Goal: Task Accomplishment & Management: Use online tool/utility

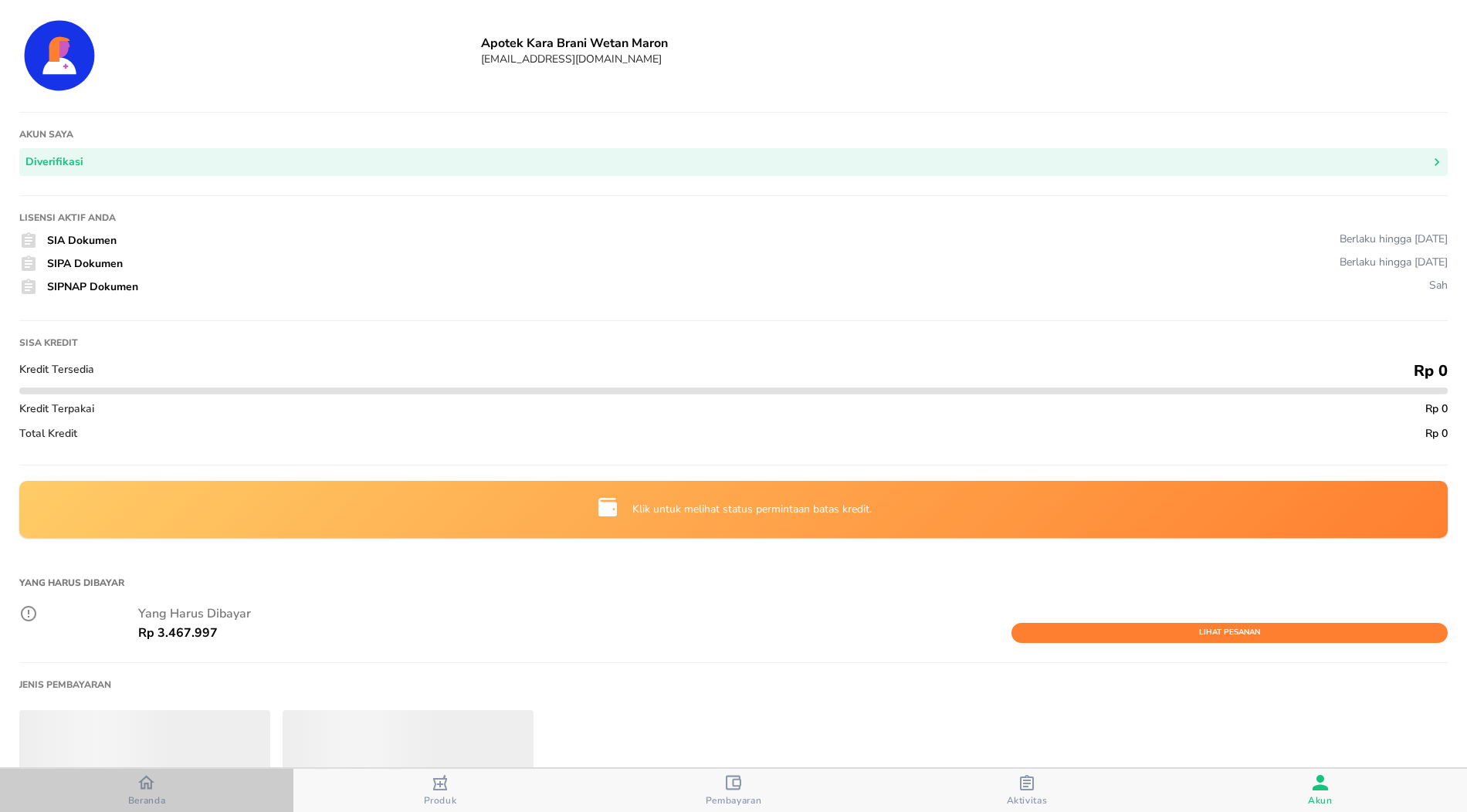
click at [135, 794] on span "Beranda" at bounding box center [147, 800] width 38 height 12
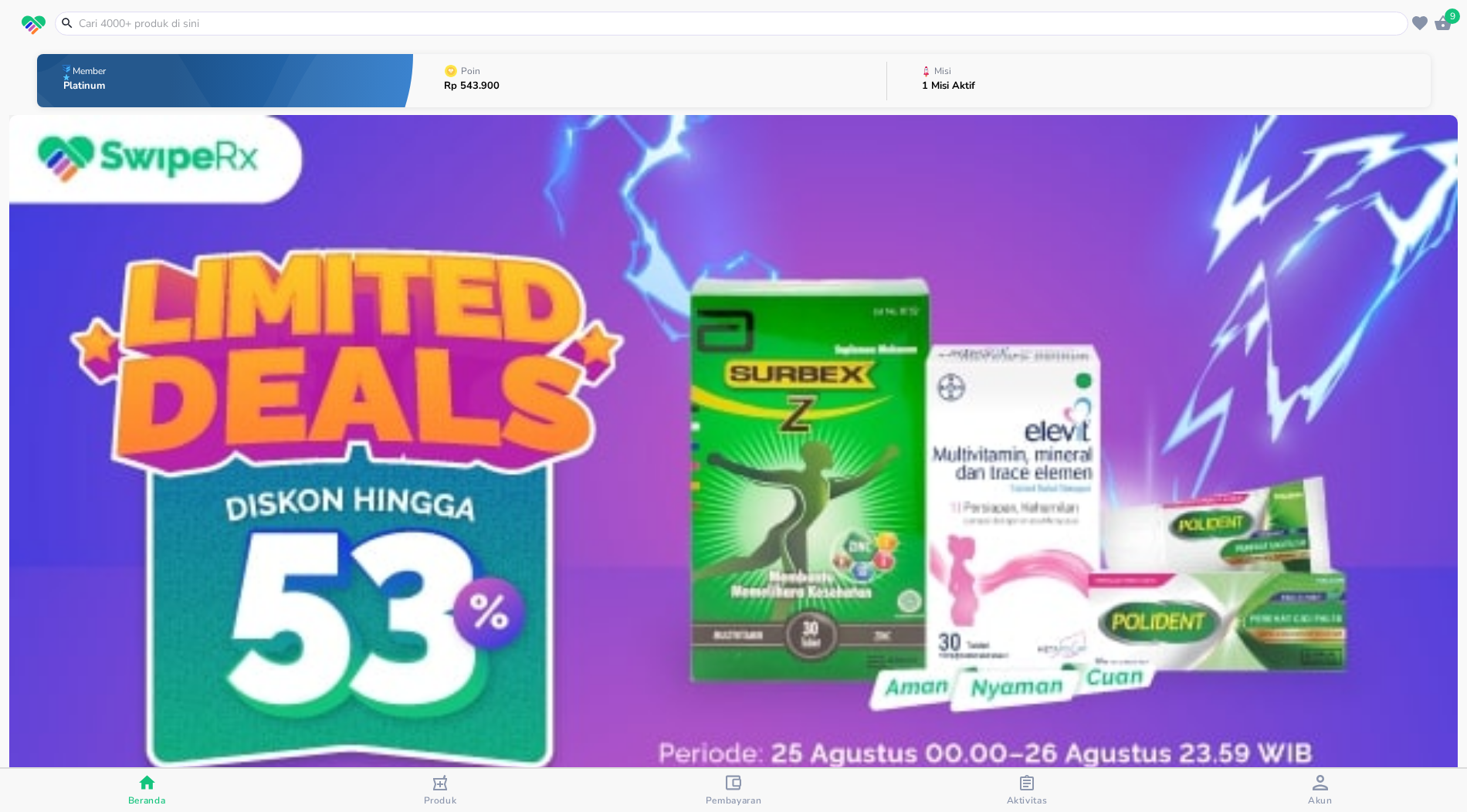
click at [991, 76] on button "Misi 1 Misi Aktif" at bounding box center [1159, 81] width 544 height 61
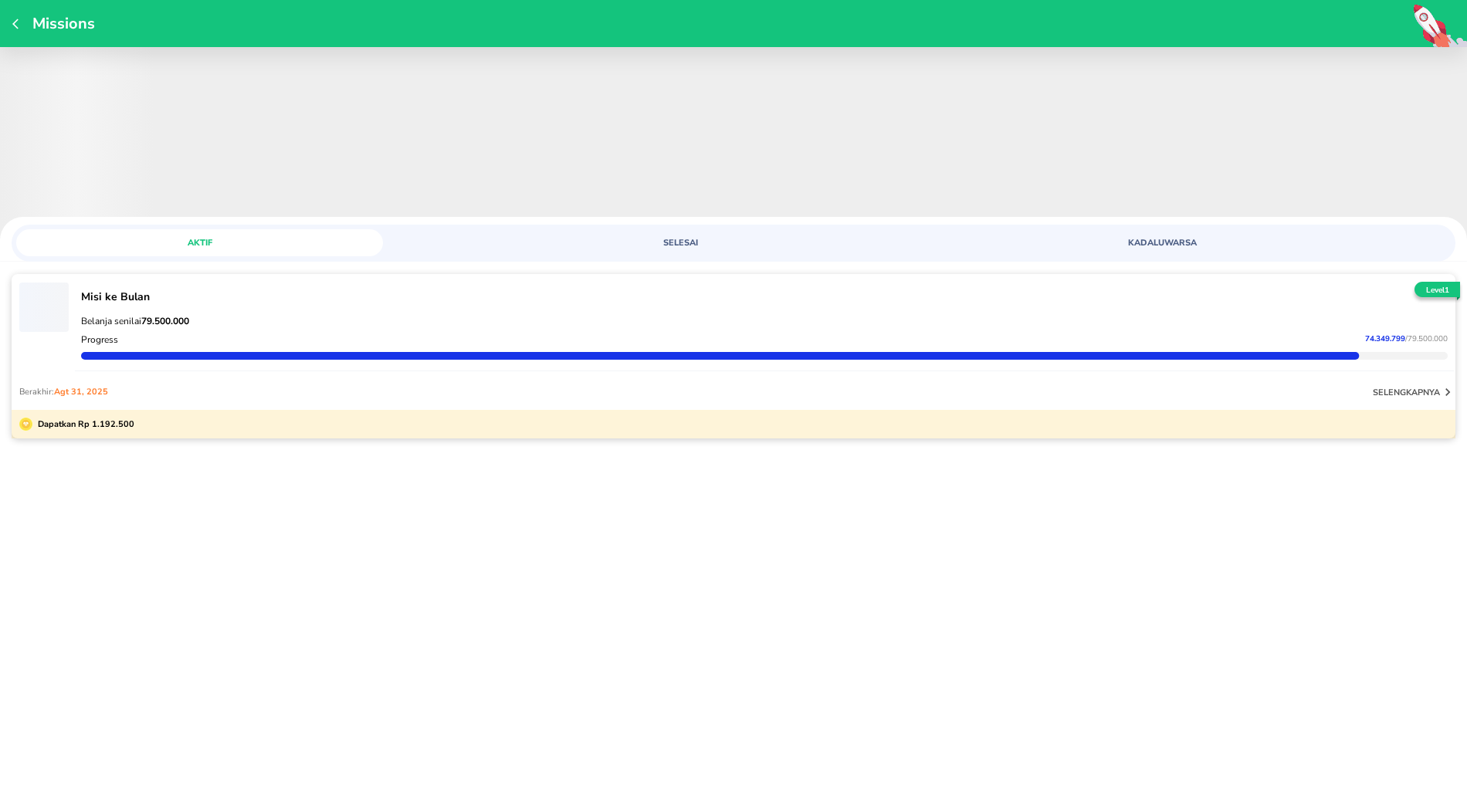
click at [488, 335] on div "Progress 74.349.799 / 79.500.000" at bounding box center [764, 339] width 1373 height 19
